Goal: Transaction & Acquisition: Purchase product/service

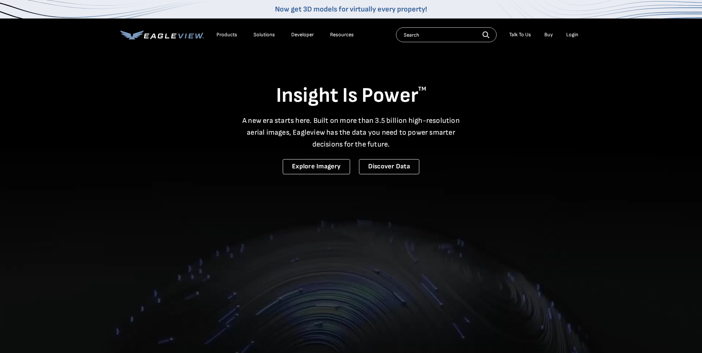
click at [569, 33] on div "Login" at bounding box center [572, 34] width 12 height 7
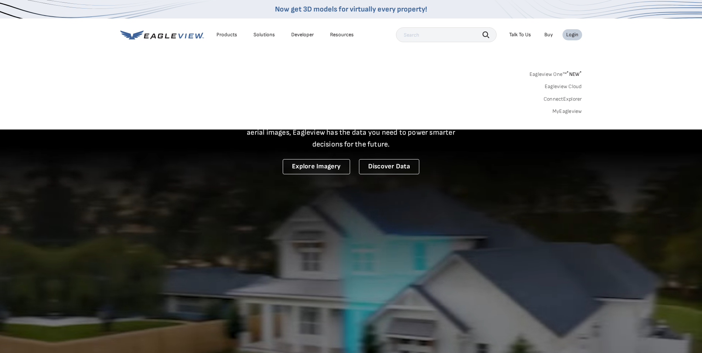
click at [564, 110] on link "MyEagleview" at bounding box center [568, 111] width 30 height 7
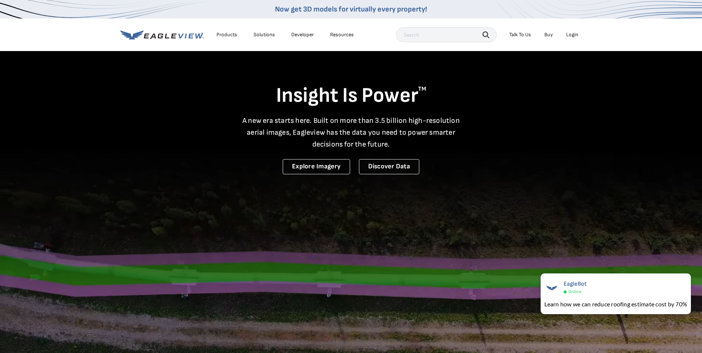
click at [571, 33] on div "Login" at bounding box center [572, 34] width 12 height 7
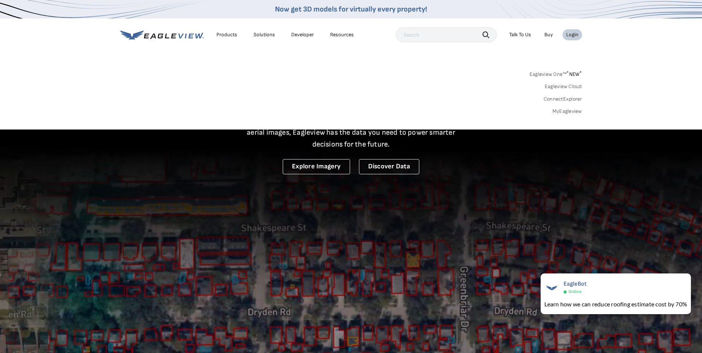
click at [569, 110] on link "MyEagleview" at bounding box center [568, 111] width 30 height 7
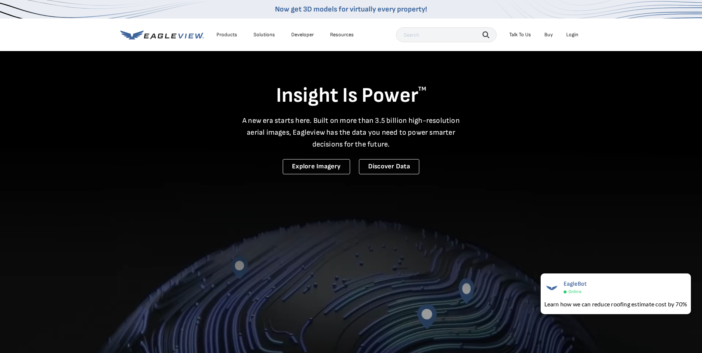
click at [576, 36] on div "Login" at bounding box center [572, 34] width 12 height 7
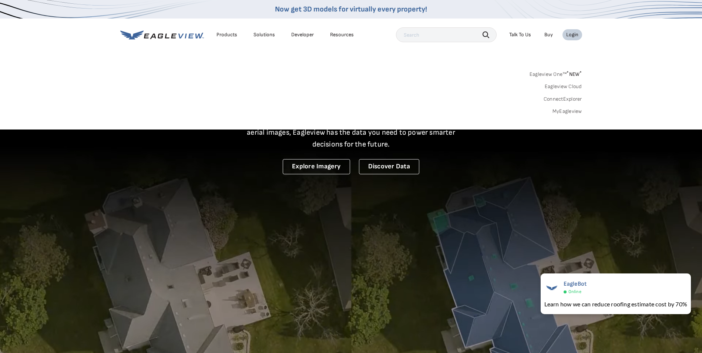
click at [569, 114] on link "MyEagleview" at bounding box center [568, 111] width 30 height 7
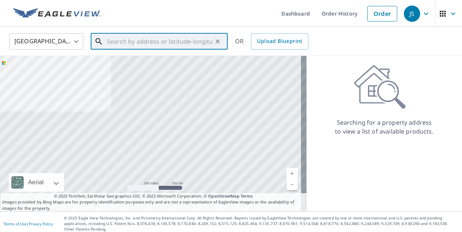
click at [131, 40] on input "text" at bounding box center [159, 41] width 105 height 21
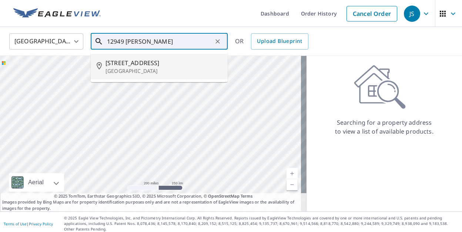
click at [140, 65] on span "12949 Mozart St" at bounding box center [163, 62] width 116 height 9
type input "12949 Mozart St Blue Island, IL 60406"
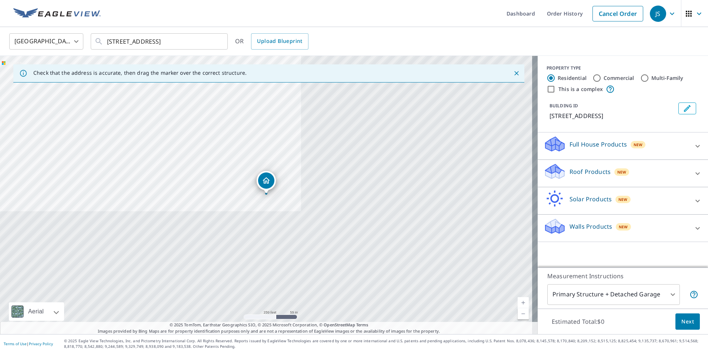
click at [618, 292] on body "JS JS Dashboard Order History Cancel Order JS United States US ​ 12949 Mozart S…" at bounding box center [354, 176] width 708 height 353
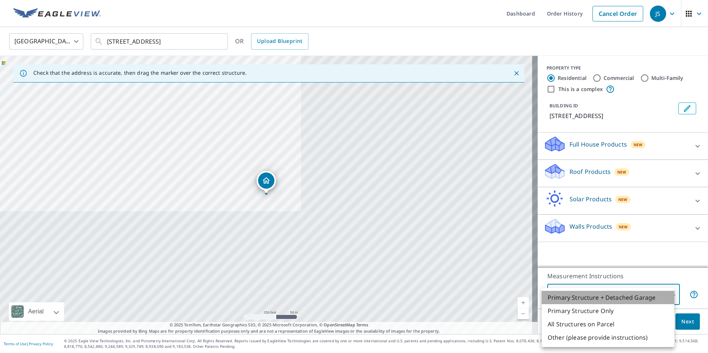
click at [619, 297] on li "Primary Structure + Detached Garage" at bounding box center [607, 297] width 133 height 13
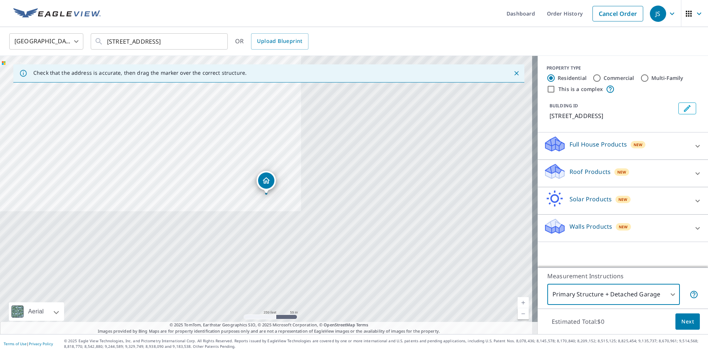
click at [698, 154] on div "Full House Products New Full House™ $105" at bounding box center [622, 146] width 170 height 27
click at [693, 148] on icon at bounding box center [697, 146] width 9 height 9
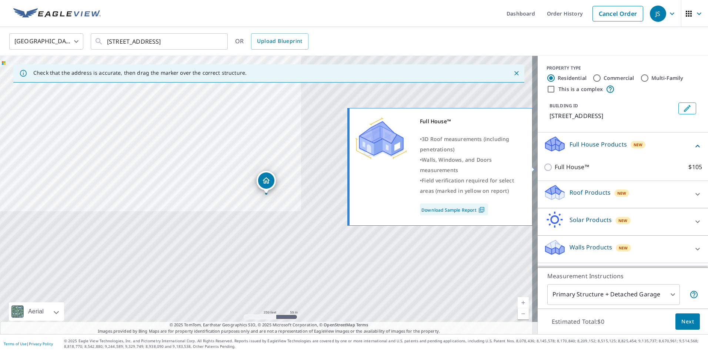
click at [558, 167] on p "Full House™" at bounding box center [571, 166] width 34 height 9
click at [554, 167] on input "Full House™ $105" at bounding box center [548, 167] width 11 height 9
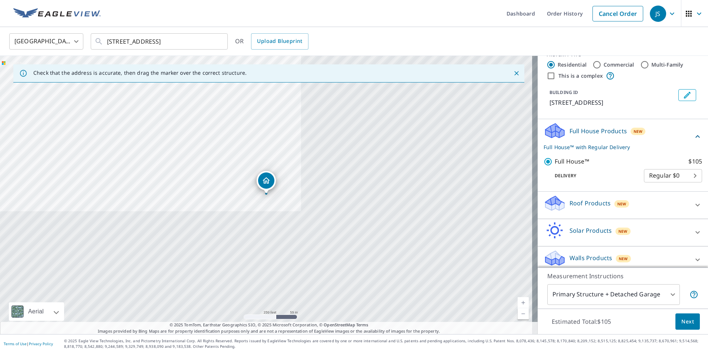
scroll to position [20, 0]
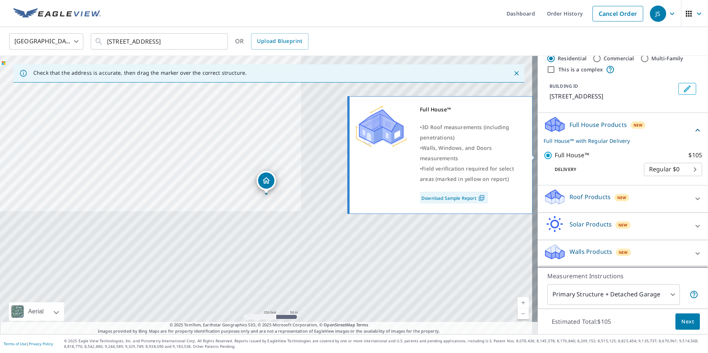
click at [543, 154] on input "Full House™ $105" at bounding box center [548, 155] width 11 height 9
checkbox input "false"
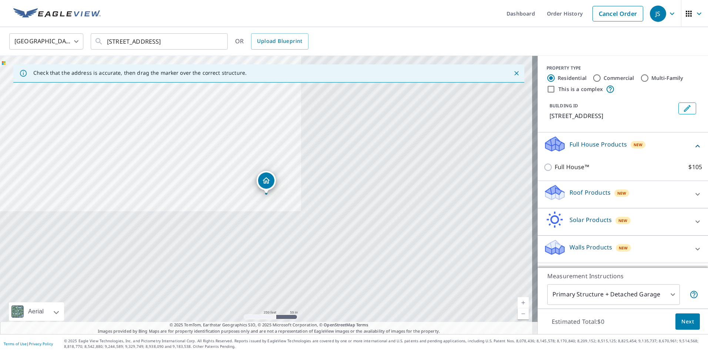
click at [561, 244] on div "Walls Products New" at bounding box center [615, 249] width 145 height 21
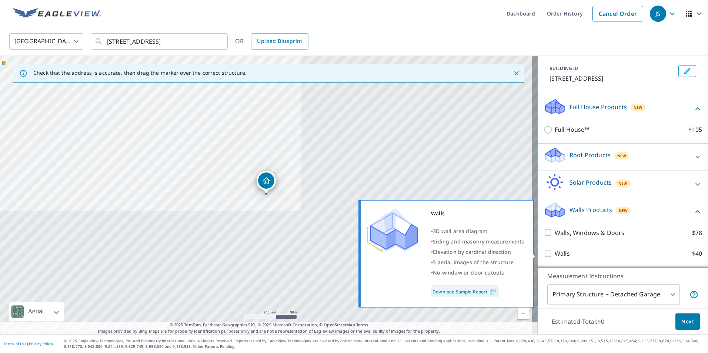
click at [543, 253] on input "Walls $40" at bounding box center [548, 253] width 11 height 9
checkbox input "true"
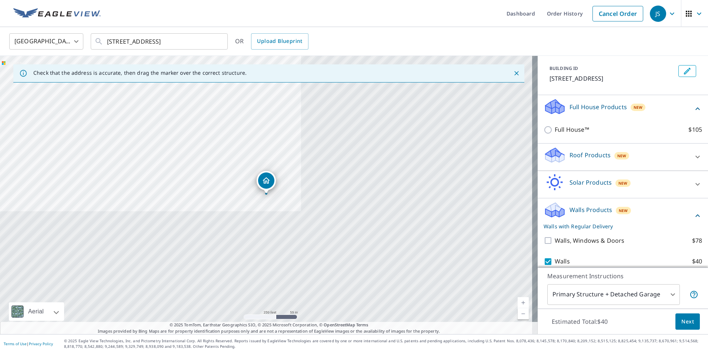
scroll to position [61, 0]
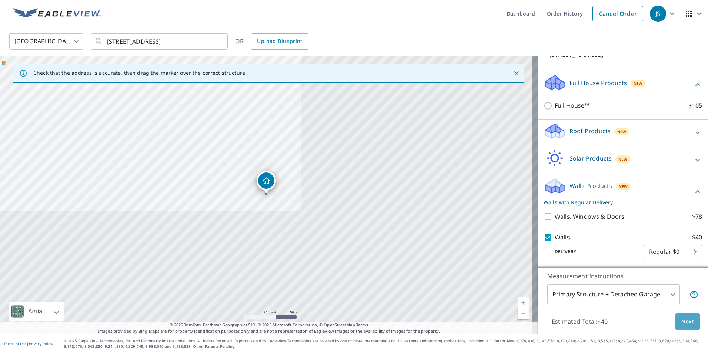
click at [681, 322] on span "Next" at bounding box center [687, 321] width 13 height 9
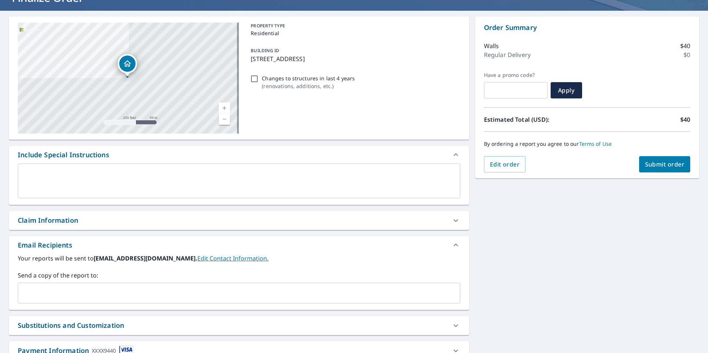
scroll to position [113, 0]
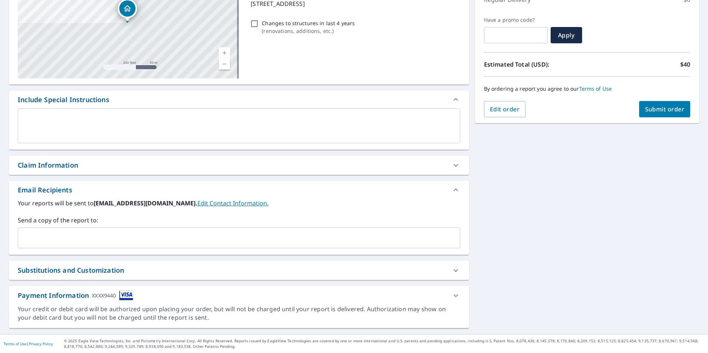
click at [232, 247] on div "​" at bounding box center [239, 238] width 442 height 21
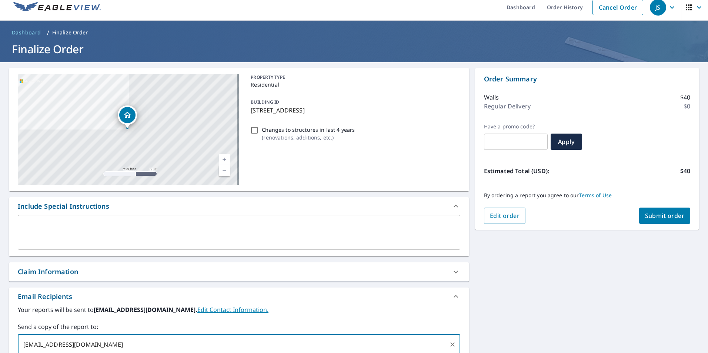
scroll to position [0, 0]
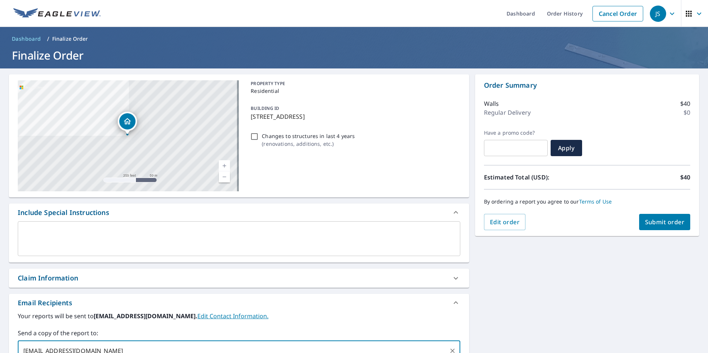
type input "angscogin.cipa@gmail.com"
click at [674, 220] on span "Submit order" at bounding box center [665, 222] width 40 height 8
